Goal: Task Accomplishment & Management: Manage account settings

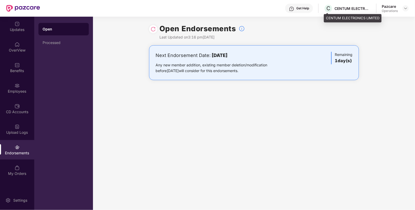
click at [347, 8] on div "CENTUM ELECTRONICS LIMITED" at bounding box center [352, 8] width 36 height 5
copy div "CENTUM"
click at [404, 8] on img at bounding box center [406, 8] width 4 height 4
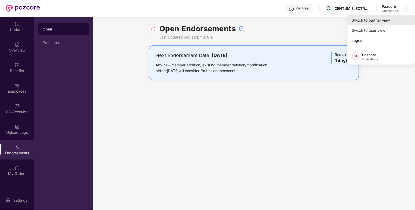
click at [385, 19] on div "Switch to partner view" at bounding box center [381, 20] width 68 height 10
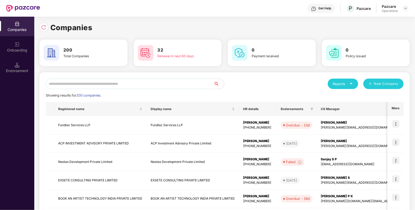
click at [180, 83] on input "text" at bounding box center [130, 83] width 168 height 10
paste input "******"
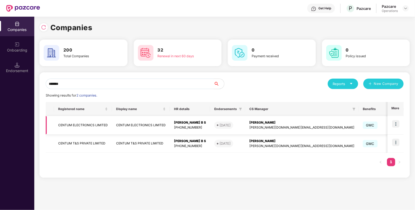
type input "******"
click at [93, 131] on td "CENTUM ELECTRONICS LIMITED" at bounding box center [83, 125] width 58 height 18
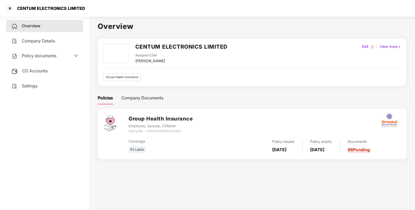
click at [59, 56] on div "Policy documents" at bounding box center [44, 55] width 66 height 7
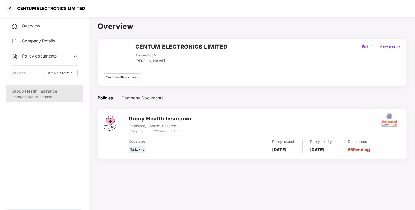
click at [42, 87] on div "Group Health Insurance Employee, Spouse, Children" at bounding box center [44, 93] width 76 height 17
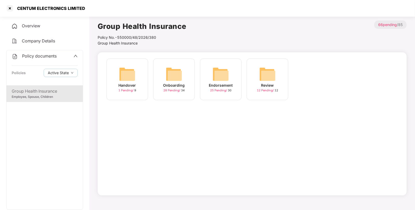
click at [225, 74] on img at bounding box center [220, 74] width 17 height 17
click at [274, 77] on img at bounding box center [267, 74] width 17 height 17
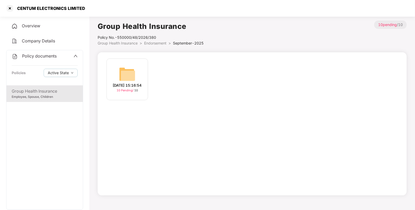
click at [135, 74] on img at bounding box center [127, 74] width 17 height 17
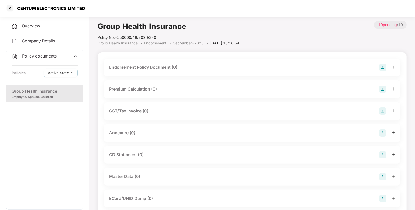
click at [381, 67] on img at bounding box center [382, 67] width 7 height 7
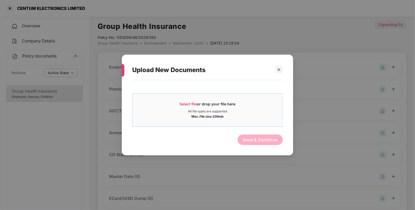
click at [225, 109] on div "All file types are supported" at bounding box center [207, 111] width 39 height 4
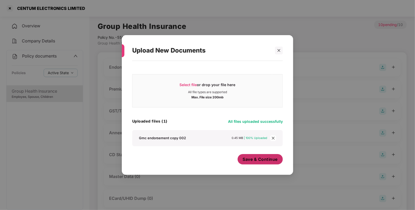
click at [254, 161] on span "Save & Continue" at bounding box center [260, 159] width 35 height 6
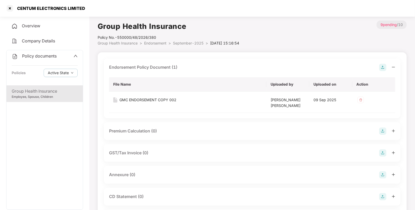
click at [385, 172] on img at bounding box center [382, 174] width 7 height 7
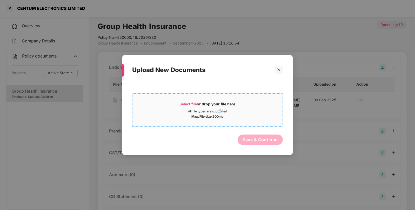
click at [220, 111] on div "All file types are supported" at bounding box center [207, 111] width 39 height 4
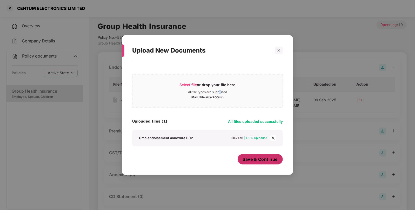
click at [270, 159] on span "Save & Continue" at bounding box center [260, 159] width 35 height 6
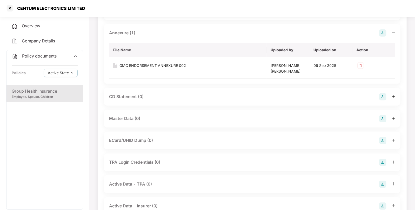
scroll to position [147, 0]
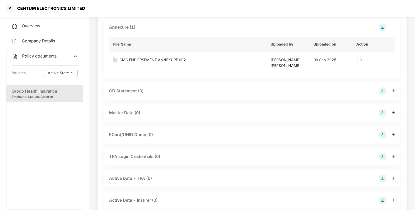
click at [383, 112] on img at bounding box center [382, 112] width 7 height 7
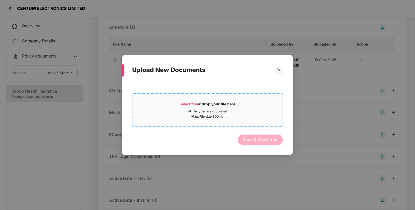
click at [226, 108] on div "Select file or drop your file here" at bounding box center [208, 105] width 56 height 8
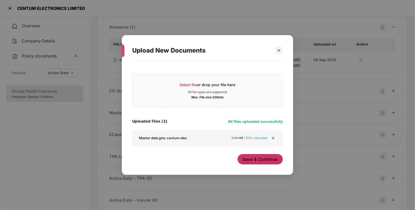
click at [265, 158] on span "Save & Continue" at bounding box center [260, 159] width 35 height 6
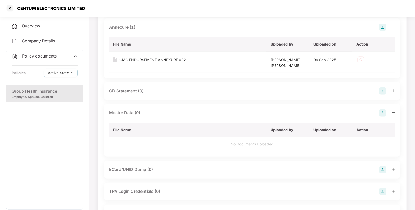
click at [43, 56] on span "Policy documents" at bounding box center [39, 55] width 35 height 5
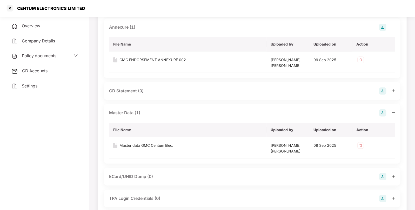
click at [36, 74] on div "CD Accounts" at bounding box center [44, 71] width 77 height 12
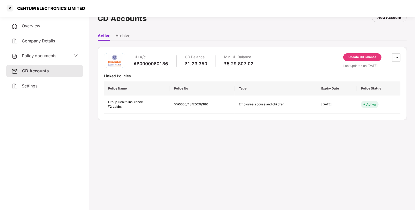
click at [364, 54] on div "Update CD Balance" at bounding box center [362, 57] width 38 height 8
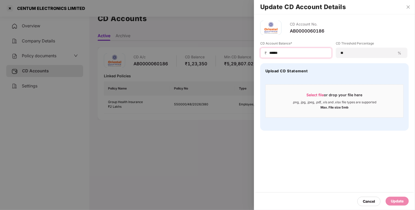
click at [297, 53] on input "******" at bounding box center [298, 52] width 59 height 5
type input "******"
click at [393, 202] on div "Update" at bounding box center [397, 201] width 13 height 6
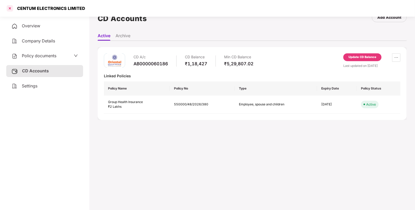
click at [10, 9] on div at bounding box center [10, 8] width 8 height 8
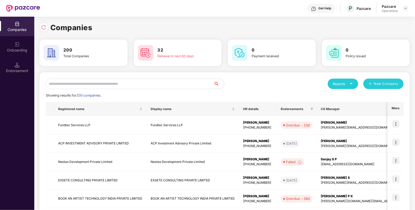
click at [160, 78] on input "text" at bounding box center [130, 83] width 168 height 10
paste input "**********"
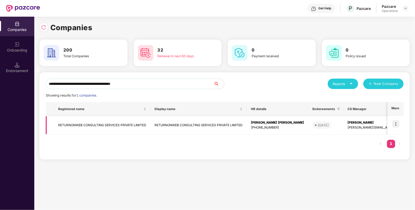
type input "**********"
click at [398, 121] on img at bounding box center [395, 123] width 7 height 7
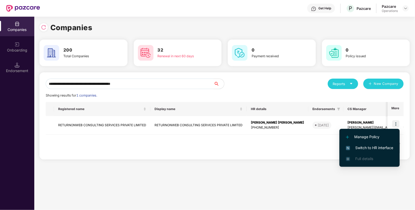
click at [377, 147] on span "Switch to HR interface" at bounding box center [369, 148] width 47 height 6
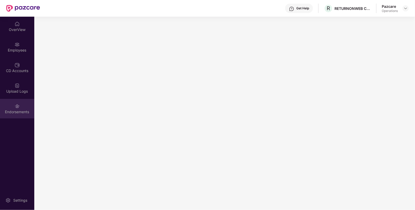
click at [21, 114] on div "Endorsements" at bounding box center [17, 111] width 34 height 5
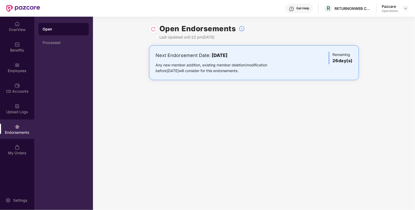
click at [24, 126] on div "Endorsements" at bounding box center [17, 128] width 34 height 19
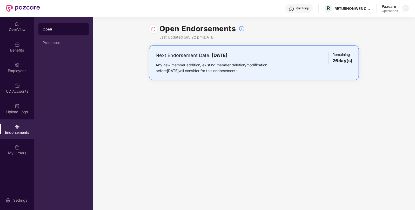
click at [407, 9] on img at bounding box center [406, 8] width 4 height 4
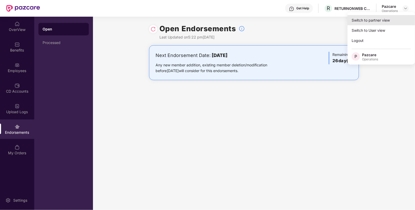
click at [375, 20] on div "Switch to partner view" at bounding box center [381, 20] width 68 height 10
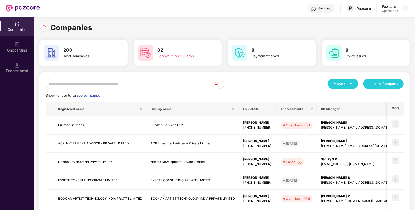
click at [196, 86] on input "text" at bounding box center [130, 83] width 168 height 10
paste input "**********"
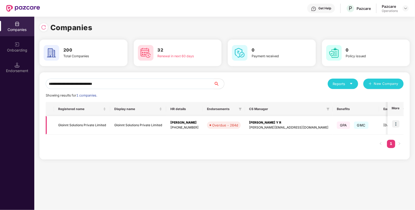
type input "**********"
click at [396, 124] on img at bounding box center [395, 123] width 7 height 7
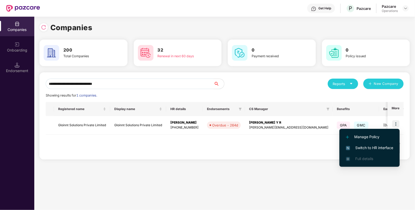
click at [365, 146] on span "Switch to HR interface" at bounding box center [369, 148] width 47 height 6
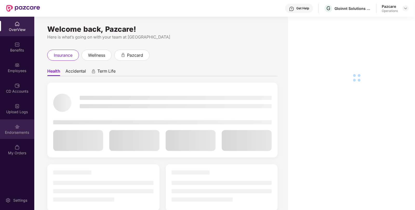
click at [8, 126] on div "Endorsements" at bounding box center [17, 128] width 34 height 19
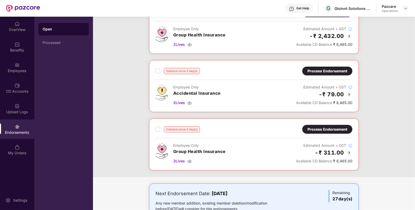
scroll to position [119, 0]
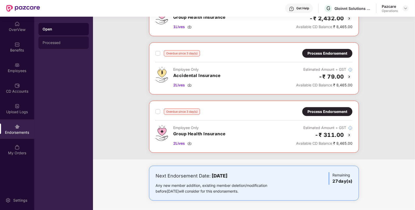
click at [56, 41] on div "Processed" at bounding box center [64, 43] width 42 height 4
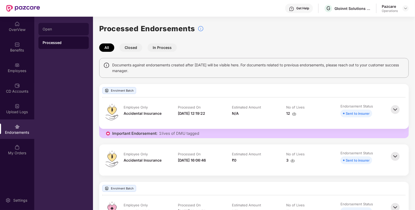
click at [61, 32] on div "Open" at bounding box center [63, 29] width 50 height 12
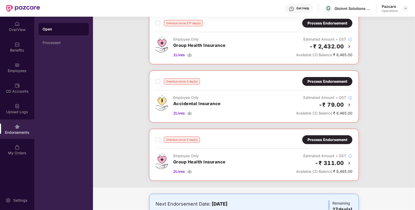
scroll to position [91, 0]
click at [183, 171] on span "2 Lives" at bounding box center [179, 172] width 12 height 6
click at [345, 6] on div "Gloinnt Solutions Private Limited" at bounding box center [352, 8] width 36 height 5
copy div "Gloinnt"
click at [345, 6] on div "Gloinnt Solutions Private Limited" at bounding box center [352, 8] width 36 height 5
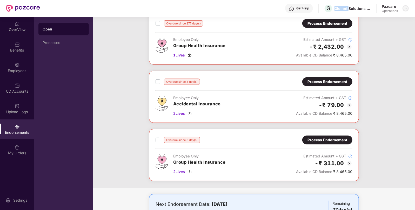
click at [405, 7] on img at bounding box center [406, 8] width 4 height 4
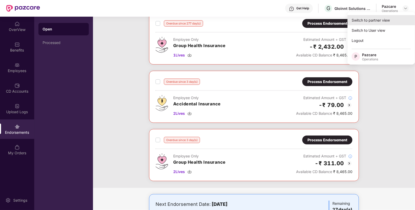
click at [391, 16] on div "Switch to partner view" at bounding box center [381, 20] width 68 height 10
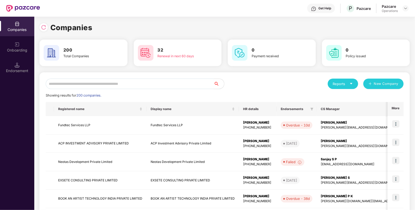
paste input "*******"
click at [119, 85] on input "*******" at bounding box center [130, 83] width 168 height 10
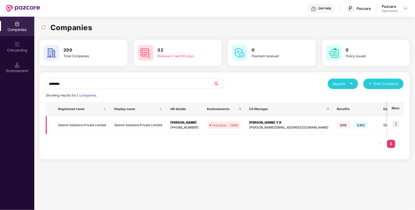
type input "*******"
click at [71, 124] on td "Gloinnt Solutions Private Limited" at bounding box center [82, 125] width 56 height 18
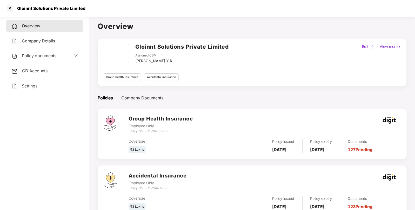
click at [139, 58] on div "Shreyas Srivatsa Datta Y R" at bounding box center [153, 61] width 37 height 6
click at [11, 9] on div at bounding box center [10, 8] width 8 height 8
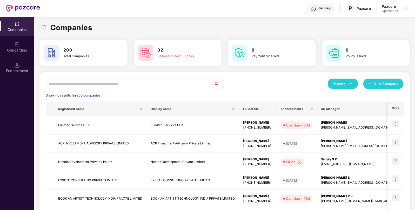
click at [126, 89] on div "Reports New Company Showing results for 200 companies. Registered name Display …" at bounding box center [225, 198] width 358 height 240
paste input "*******"
click at [142, 84] on input "*******" at bounding box center [130, 83] width 168 height 10
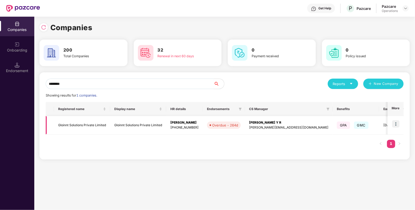
type input "*******"
click at [398, 124] on img at bounding box center [395, 123] width 7 height 7
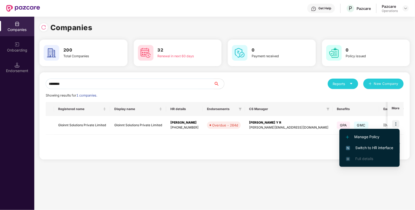
click at [380, 148] on span "Switch to HR interface" at bounding box center [369, 148] width 47 height 6
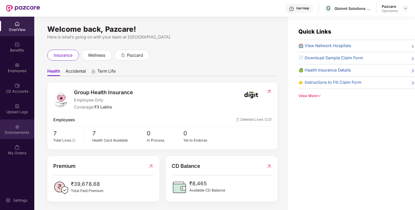
click at [23, 131] on div "Endorsements" at bounding box center [17, 132] width 34 height 5
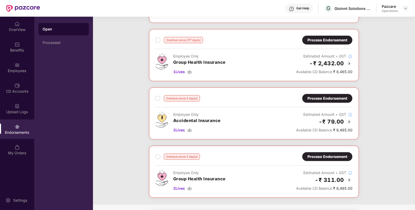
scroll to position [119, 0]
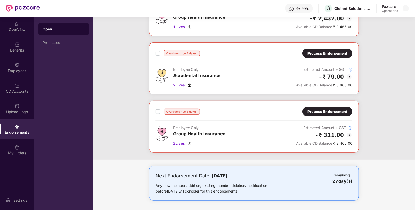
click at [340, 109] on div "Process Endorsement" at bounding box center [327, 112] width 40 height 6
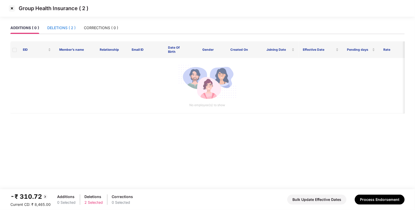
click at [71, 27] on div "DELETIONS ( 2 )" at bounding box center [61, 28] width 28 height 6
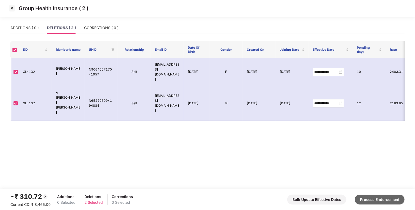
click at [390, 200] on button "Process Endorsement" at bounding box center [380, 199] width 50 height 10
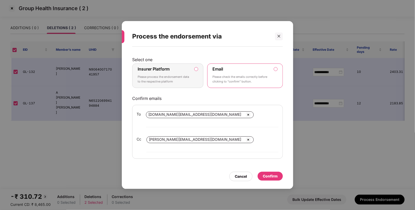
click at [184, 84] on p "Please process the endorsement data to the respective platform" at bounding box center [164, 79] width 53 height 9
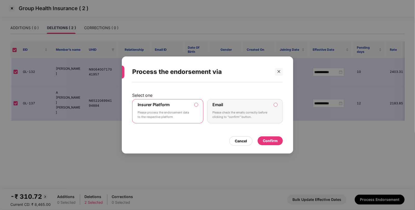
click at [268, 139] on div "Confirm" at bounding box center [270, 141] width 15 height 6
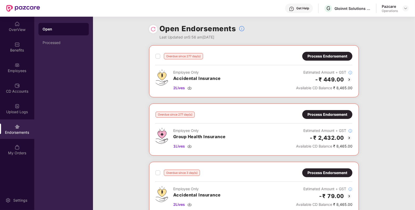
scroll to position [61, 0]
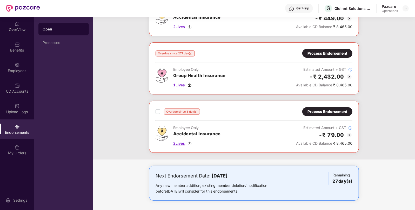
click at [179, 141] on span "2 Lives" at bounding box center [179, 143] width 12 height 6
click at [333, 112] on div "Process Endorsement" at bounding box center [327, 112] width 40 height 6
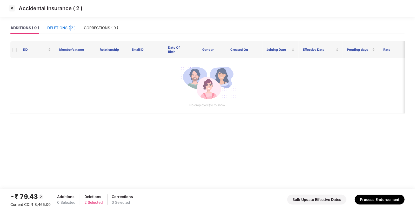
click at [70, 28] on div "DELETIONS ( 2 )" at bounding box center [61, 28] width 28 height 6
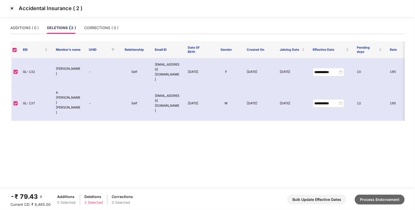
click at [387, 198] on button "Process Endorsement" at bounding box center [380, 199] width 50 height 10
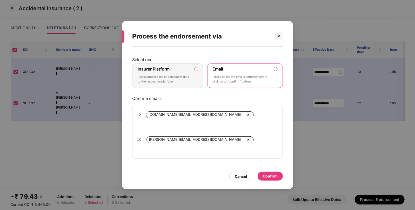
click at [195, 86] on label "Insurer Platform Please process the endorsement data to the respective platform" at bounding box center [167, 75] width 71 height 24
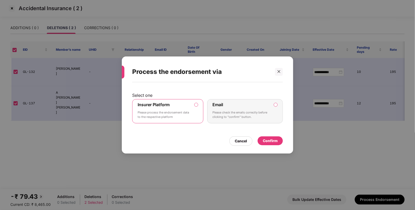
click at [270, 143] on div "Confirm" at bounding box center [270, 140] width 25 height 9
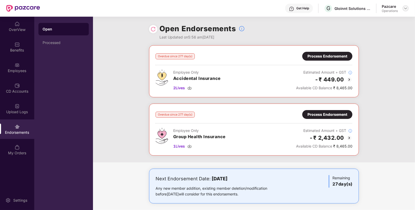
click at [405, 6] on div at bounding box center [406, 8] width 6 height 6
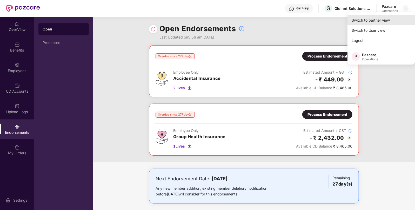
click at [385, 19] on div "Switch to partner view" at bounding box center [381, 20] width 68 height 10
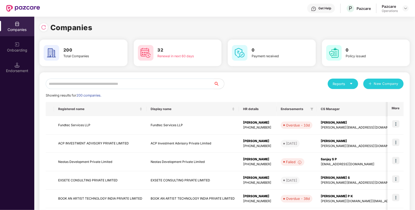
click at [146, 83] on input "text" at bounding box center [130, 83] width 168 height 10
paste input "*******"
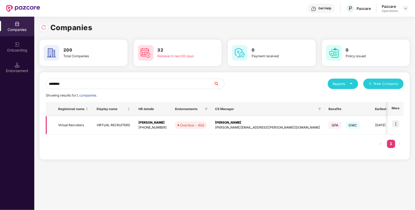
type input "*******"
click at [78, 121] on td "Virtual Recruiters" at bounding box center [73, 125] width 38 height 18
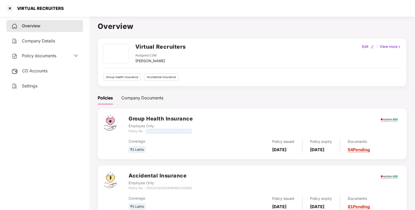
drag, startPoint x: 148, startPoint y: 131, endPoint x: 193, endPoint y: 130, distance: 46.0
click at [193, 130] on div "Group Health Insurance Employee Only Policy No. - P0026300004/6115/100097" at bounding box center [265, 124] width 272 height 19
copy icon "P0026300004/6115/100097"
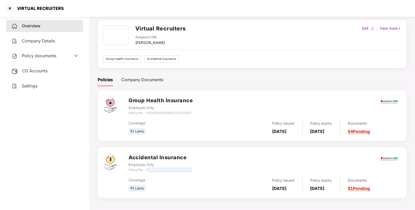
drag, startPoint x: 148, startPoint y: 168, endPoint x: 197, endPoint y: 170, distance: 48.6
click at [197, 170] on div "Accidental Insurance Employee Only Policy No. - P0025300004/9999/100883" at bounding box center [265, 162] width 272 height 19
drag, startPoint x: 148, startPoint y: 169, endPoint x: 196, endPoint y: 170, distance: 48.3
click at [196, 170] on div "Accidental Insurance Employee Only Policy No. - P0025300004/9999/100883" at bounding box center [265, 162] width 272 height 19
copy icon "P0025300004/9999/100883"
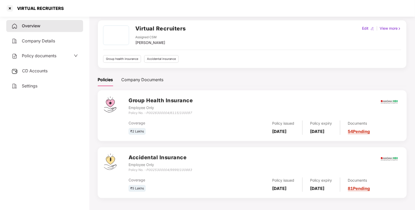
click at [35, 70] on span "CD Accounts" at bounding box center [34, 70] width 25 height 5
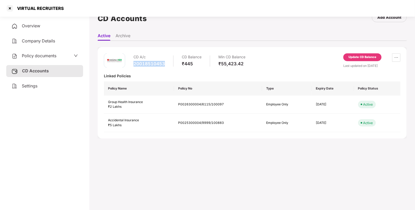
drag, startPoint x: 134, startPoint y: 62, endPoint x: 164, endPoint y: 63, distance: 30.6
click at [164, 63] on div "20018510453" at bounding box center [148, 64] width 31 height 6
copy div "20018510453"
click at [55, 25] on div "Overview" at bounding box center [44, 26] width 77 height 12
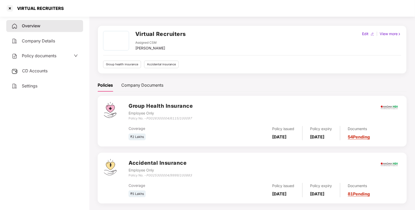
scroll to position [18, 0]
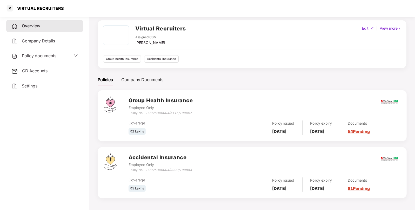
click at [149, 30] on h2 "Virtual Recruiters" at bounding box center [160, 28] width 51 height 9
copy h2 "Virtual"
click at [9, 7] on div at bounding box center [10, 8] width 8 height 8
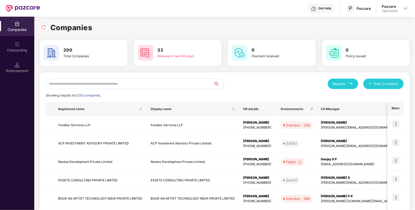
click at [119, 83] on input "text" at bounding box center [130, 83] width 168 height 10
paste input "*******"
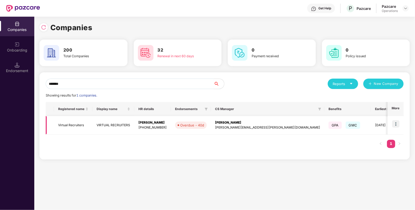
type input "*******"
click at [396, 126] on img at bounding box center [395, 123] width 7 height 7
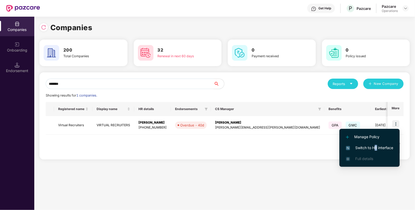
click at [375, 144] on li "Switch to HR interface" at bounding box center [369, 147] width 60 height 11
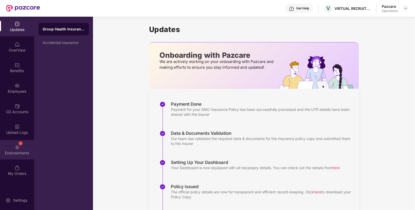
click at [13, 148] on div "1 Endorsements" at bounding box center [17, 149] width 34 height 19
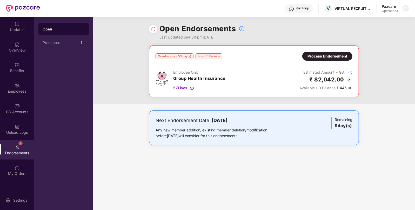
click at [404, 9] on img at bounding box center [406, 8] width 4 height 4
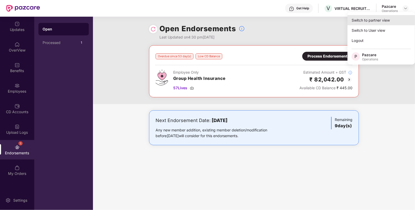
click at [385, 22] on div "Switch to partner view" at bounding box center [381, 20] width 68 height 10
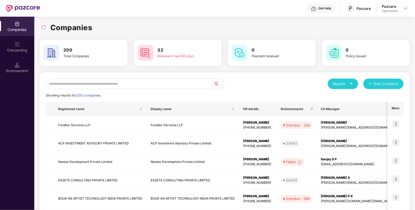
click at [183, 82] on input "text" at bounding box center [130, 83] width 168 height 10
paste input "**********"
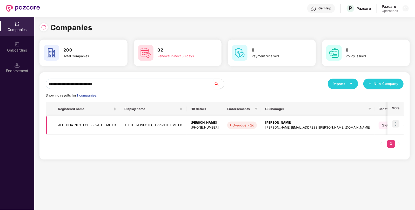
type input "**********"
click at [96, 126] on td "ALETHEIA INFOTECH PRIVATE LIMITED" at bounding box center [87, 125] width 66 height 18
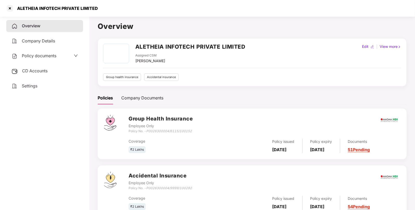
scroll to position [18, 0]
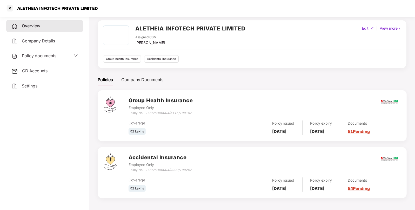
click at [64, 70] on div "CD Accounts" at bounding box center [44, 71] width 77 height 12
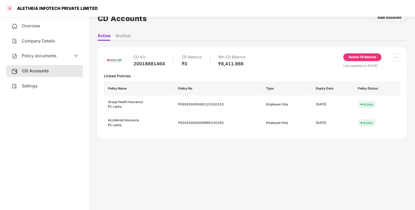
click at [13, 8] on div at bounding box center [10, 8] width 8 height 8
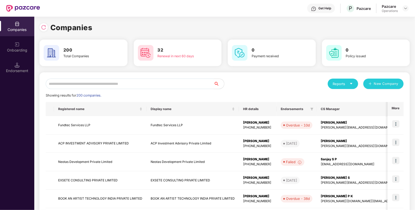
paste input "**********"
click at [123, 83] on input "**********" at bounding box center [130, 83] width 168 height 10
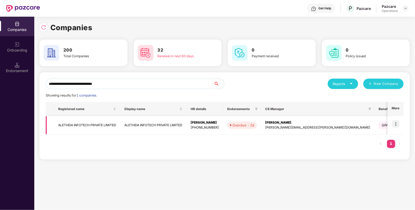
type input "**********"
drag, startPoint x: 397, startPoint y: 121, endPoint x: 389, endPoint y: 123, distance: 8.1
click at [397, 121] on img at bounding box center [395, 123] width 7 height 7
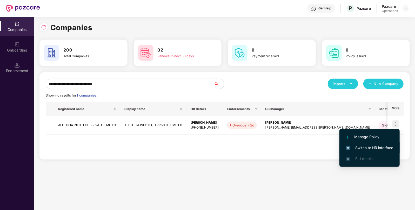
click at [370, 145] on span "Switch to HR interface" at bounding box center [369, 148] width 47 height 6
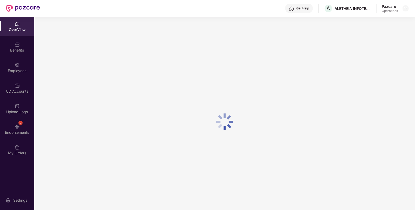
click at [15, 111] on div "Upload Logs" at bounding box center [17, 111] width 34 height 5
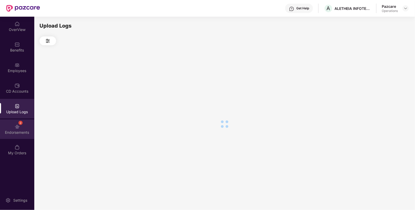
click at [15, 130] on div "Endorsements" at bounding box center [17, 132] width 34 height 5
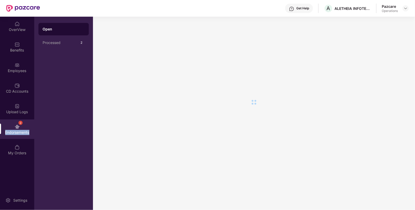
click at [15, 130] on div "Endorsements" at bounding box center [17, 132] width 34 height 5
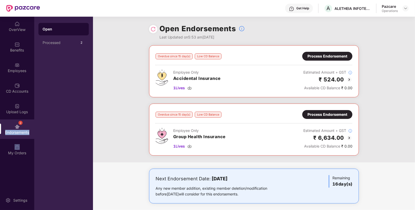
click at [15, 130] on div "Endorsements" at bounding box center [17, 132] width 34 height 5
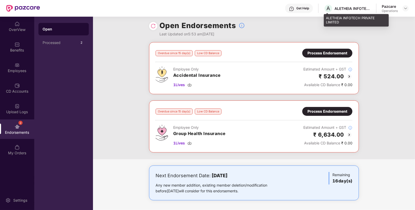
click at [345, 6] on div "ALETHEIA INFOTECH PRIVATE LIMITED" at bounding box center [352, 8] width 36 height 5
copy div "ALETHEIA"
click at [345, 6] on div "ALETHEIA INFOTECH PRIVATE LIMITED" at bounding box center [352, 8] width 36 height 5
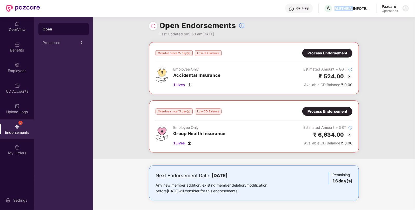
click at [403, 7] on div at bounding box center [406, 8] width 6 height 6
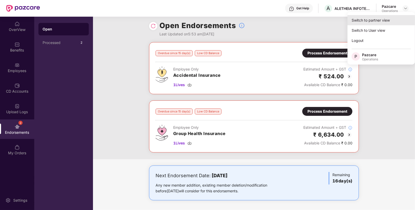
click at [390, 21] on div "Switch to partner view" at bounding box center [381, 20] width 68 height 10
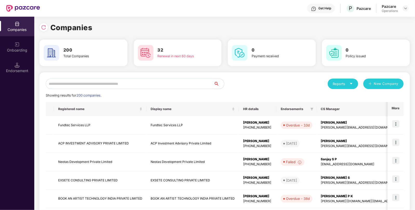
click at [145, 87] on input "text" at bounding box center [130, 83] width 168 height 10
paste input "********"
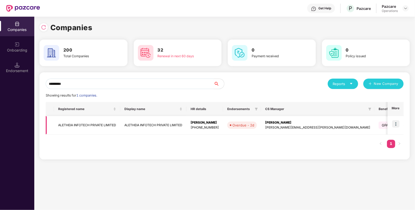
type input "********"
click at [109, 127] on td "ALETHEIA INFOTECH PRIVATE LIMITED" at bounding box center [87, 125] width 66 height 18
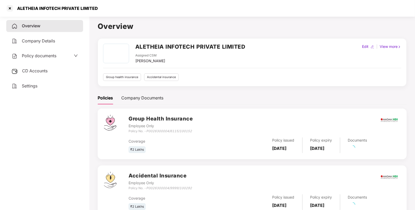
scroll to position [18, 0]
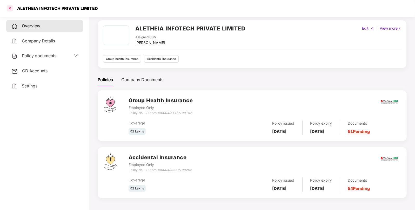
click at [10, 10] on div at bounding box center [10, 8] width 8 height 8
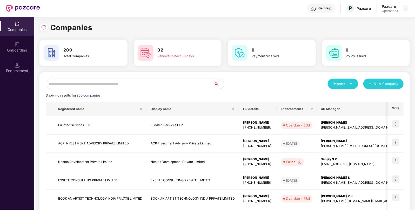
click at [105, 85] on input "text" at bounding box center [130, 83] width 168 height 10
paste input "**********"
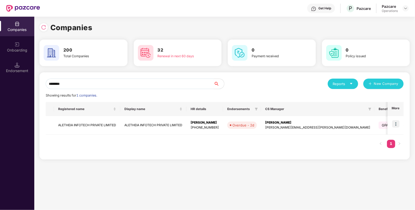
type input "********"
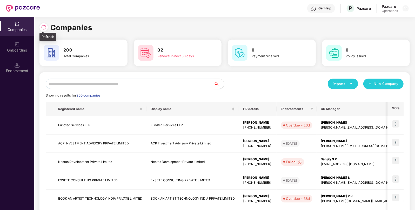
click at [46, 29] on img at bounding box center [43, 27] width 5 height 5
drag, startPoint x: 175, startPoint y: 77, endPoint x: 165, endPoint y: 83, distance: 11.7
click at [165, 83] on div "Reports New Company Showing results for 207 companies. Registered name Display …" at bounding box center [224, 198] width 370 height 252
click at [165, 83] on input "text" at bounding box center [130, 83] width 168 height 10
paste input "**********"
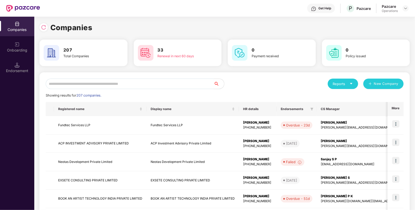
type input "**********"
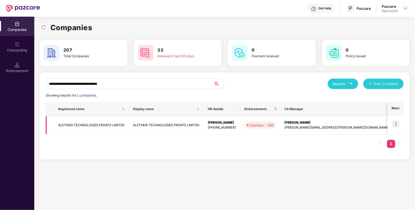
click at [117, 122] on td "ALETHEIA TECHNOLOGIES PRIVATE LIMITED" at bounding box center [91, 125] width 75 height 18
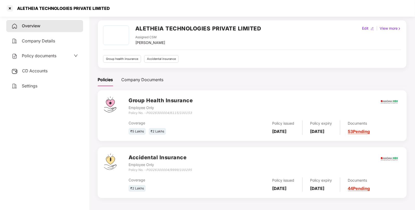
scroll to position [18, 0]
click at [51, 69] on div "CD Accounts" at bounding box center [44, 71] width 77 height 12
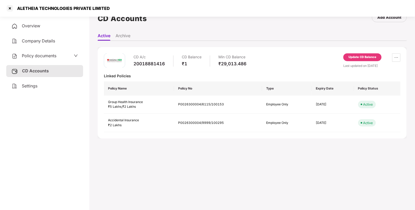
click at [232, 138] on div "CD A/c 20018881416 CD Balance ₹1 Min CD Balance ₹29,013.486 Update CD Balance L…" at bounding box center [252, 92] width 309 height 91
click at [57, 28] on div "Overview" at bounding box center [44, 26] width 77 height 12
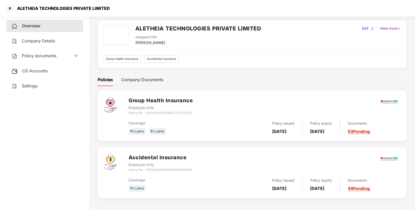
click at [47, 87] on div "Settings" at bounding box center [44, 86] width 77 height 12
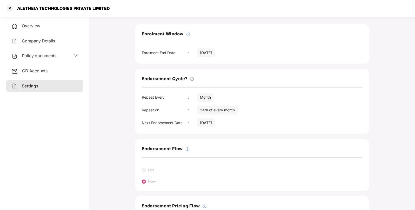
click at [34, 8] on div "ALETHEIA TECHNOLOGIES PRIVATE LIMITED" at bounding box center [62, 8] width 96 height 5
click at [11, 8] on div at bounding box center [10, 8] width 8 height 8
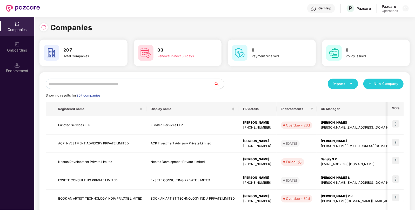
scroll to position [0, 0]
click at [140, 84] on input "text" at bounding box center [130, 83] width 168 height 10
paste input "********"
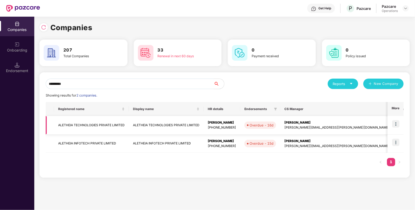
type input "********"
click at [396, 122] on img at bounding box center [395, 123] width 7 height 7
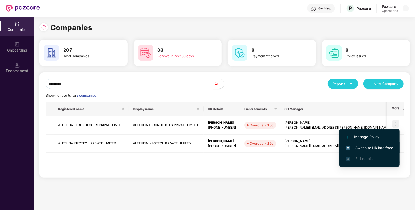
click at [368, 147] on span "Switch to HR interface" at bounding box center [369, 148] width 47 height 6
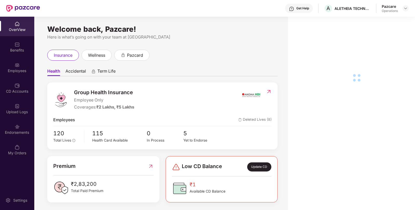
click at [22, 125] on div "Endorsements" at bounding box center [17, 128] width 34 height 19
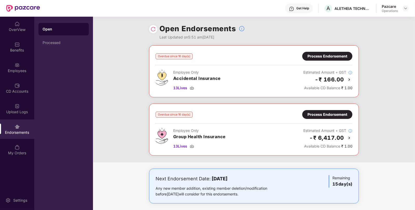
click at [334, 116] on div "Process Endorsement" at bounding box center [327, 114] width 40 height 6
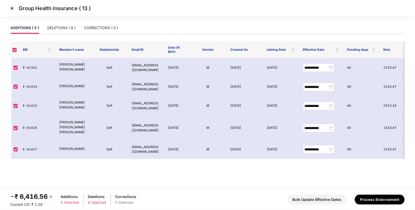
click at [11, 7] on img at bounding box center [12, 8] width 8 height 8
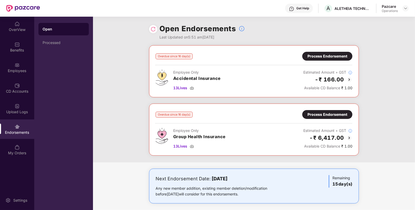
scroll to position [3, 0]
